Goal: Information Seeking & Learning: Learn about a topic

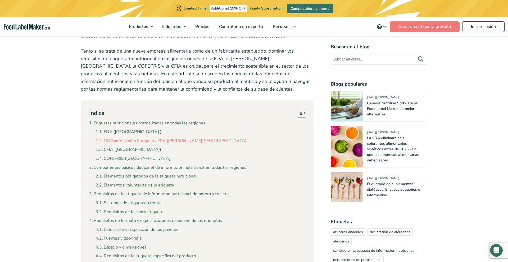
click at [151, 138] on link "DG Sante (Unión Europea) / FSA ([PERSON_NAME][GEOGRAPHIC_DATA])" at bounding box center [172, 141] width 152 height 7
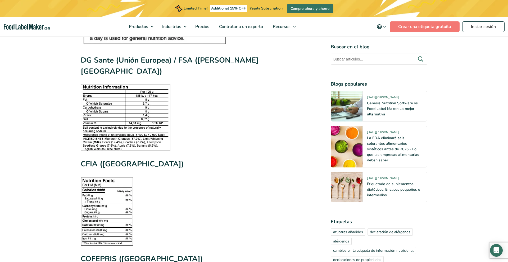
scroll to position [836, 0]
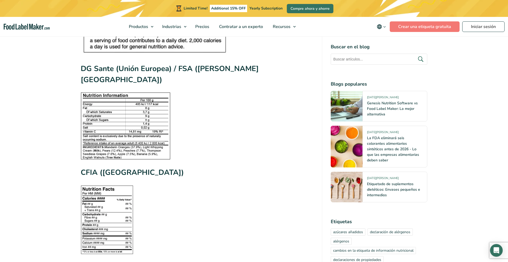
click at [140, 119] on img at bounding box center [126, 126] width 90 height 67
click at [136, 122] on img at bounding box center [126, 126] width 90 height 67
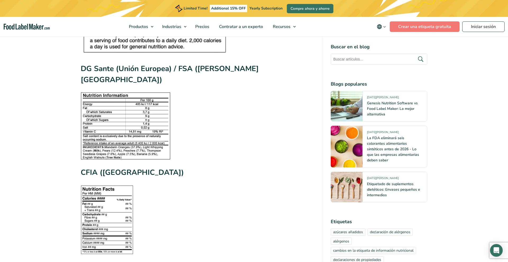
click at [136, 122] on img at bounding box center [126, 126] width 90 height 67
click at [203, 27] on span "Precios" at bounding box center [202, 27] width 16 height 6
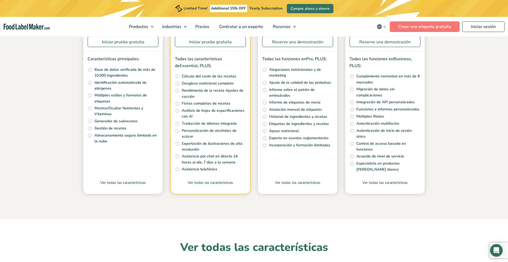
scroll to position [48, 0]
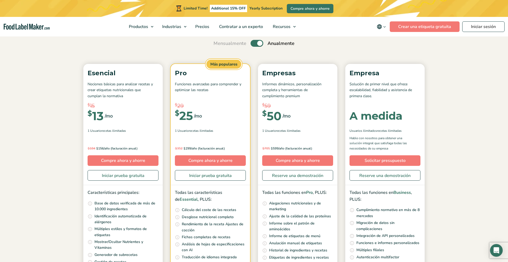
click at [251, 43] on label "Toggle" at bounding box center [257, 43] width 13 height 7
click at [218, 43] on input "Toggle" at bounding box center [216, 43] width 3 height 3
checkbox input "false"
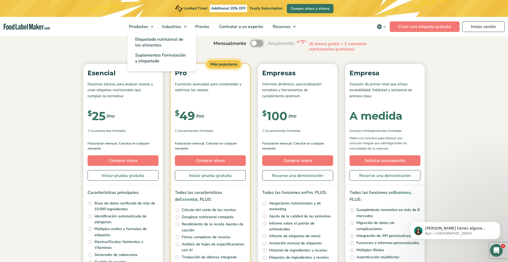
scroll to position [0, 0]
click at [136, 30] on ul "Etiquetado nutricional de los alimentos Suplementos Formulación y etiquetado" at bounding box center [161, 50] width 69 height 42
click at [144, 44] on span "Etiquetado nutricional de los alimentos" at bounding box center [159, 43] width 48 height 12
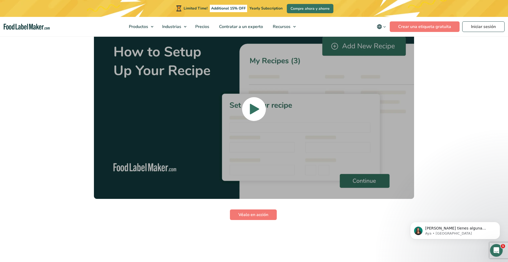
scroll to position [1250, 0]
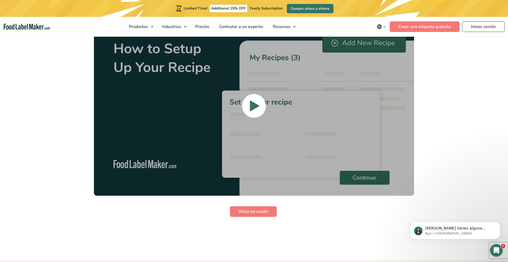
click at [264, 94] on span at bounding box center [254, 106] width 24 height 24
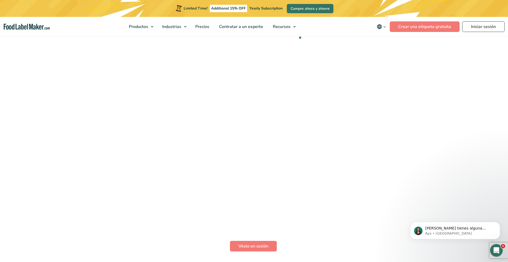
scroll to position [1215, 0]
